Goal: Task Accomplishment & Management: Use online tool/utility

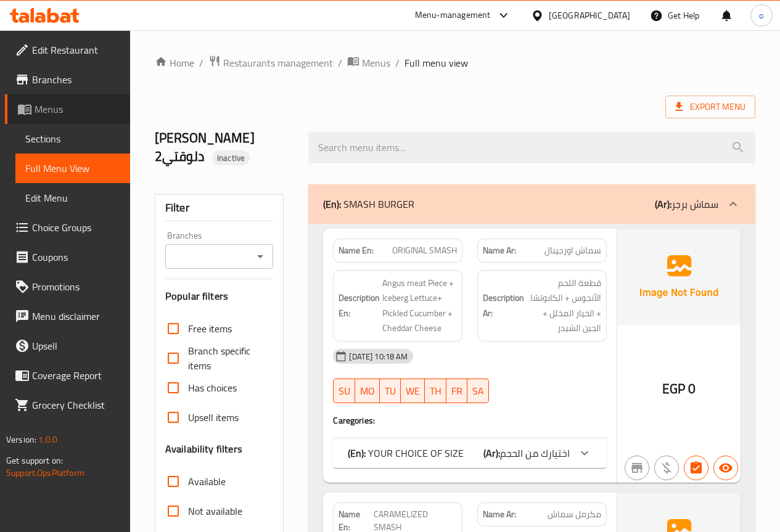
click at [51, 108] on span "Menus" at bounding box center [78, 109] width 86 height 15
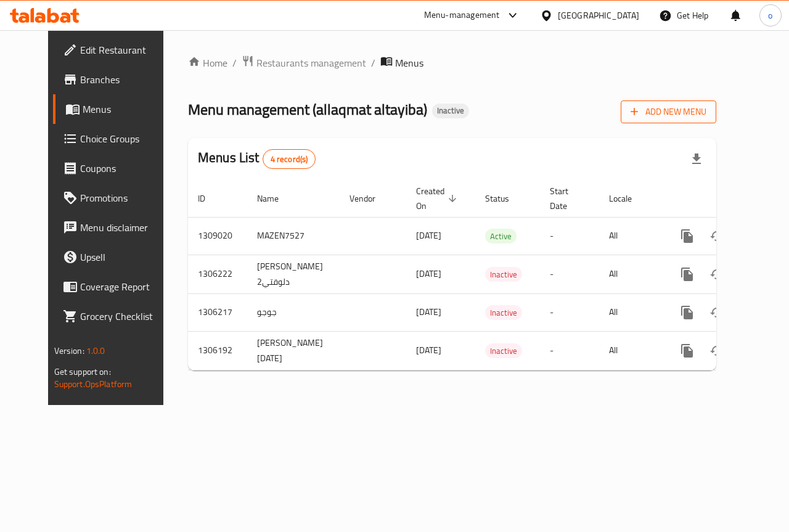
click at [706, 108] on span "Add New Menu" at bounding box center [669, 111] width 76 height 15
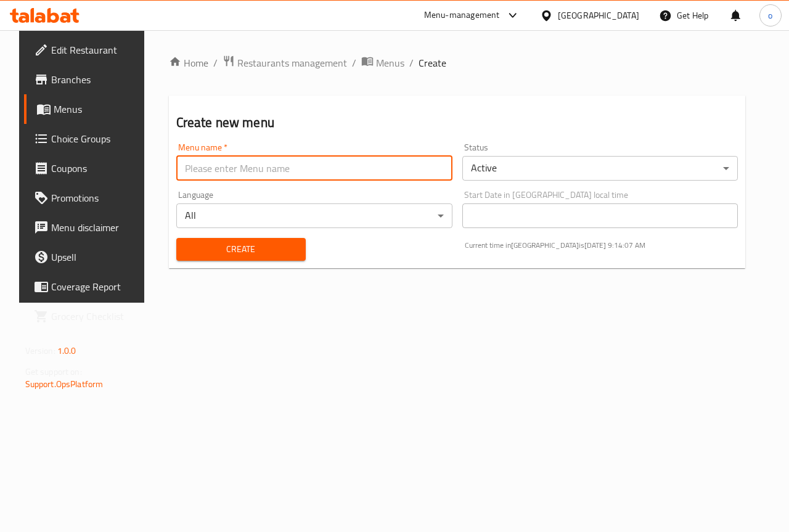
click at [393, 171] on input "text" at bounding box center [314, 168] width 276 height 25
type input "[PERSON_NAME]"
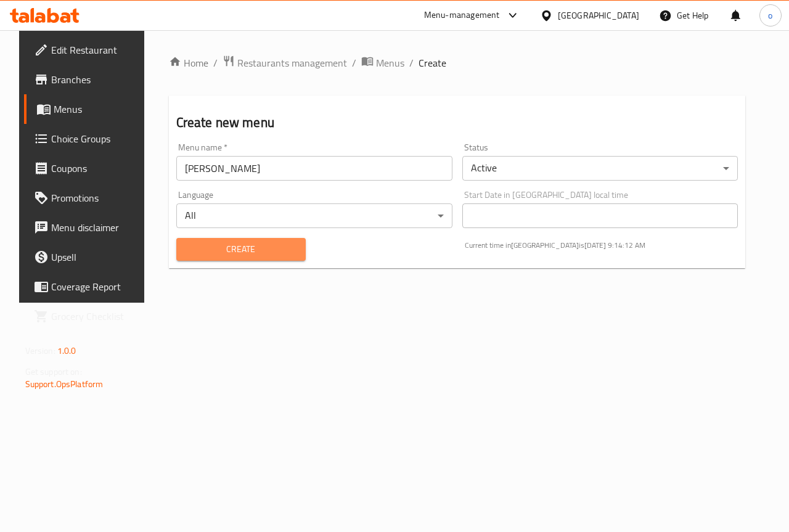
click at [216, 248] on span "Create" at bounding box center [241, 249] width 110 height 15
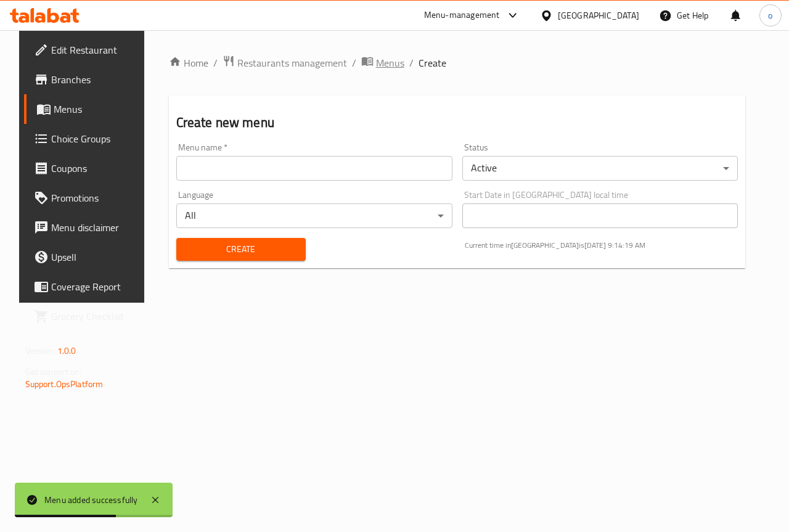
click at [376, 61] on span "Menus" at bounding box center [390, 62] width 28 height 15
